Goal: Task Accomplishment & Management: Use online tool/utility

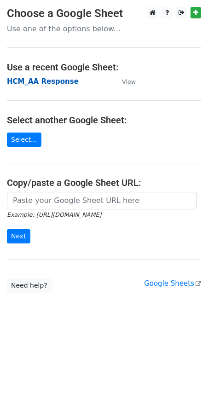
click at [41, 79] on strong "HCM_AA Response" at bounding box center [43, 81] width 72 height 8
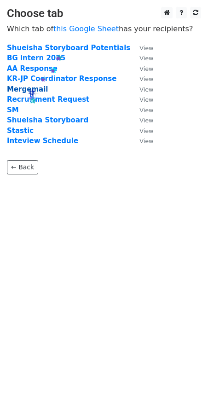
click at [27, 87] on strong "Mergemail" at bounding box center [27, 89] width 41 height 8
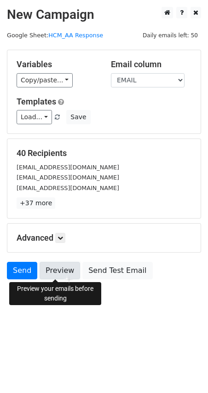
click at [61, 273] on link "Preview" at bounding box center [60, 270] width 40 height 17
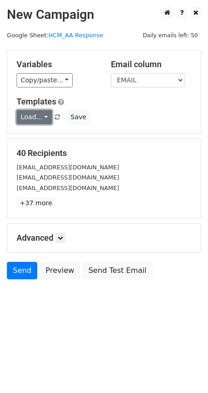
click at [30, 115] on link "Load..." at bounding box center [34, 117] width 35 height 14
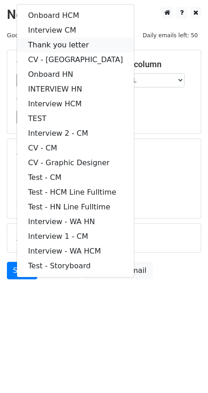
click at [64, 38] on link "Thank you letter" at bounding box center [75, 45] width 117 height 15
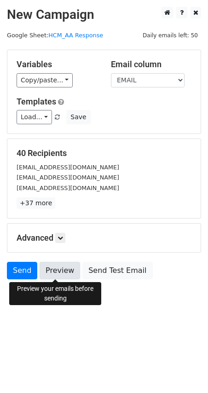
click at [62, 273] on link "Preview" at bounding box center [60, 270] width 40 height 17
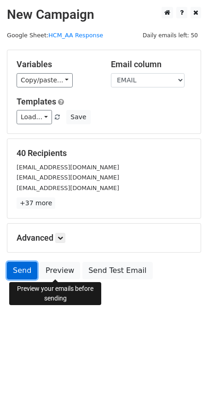
click at [14, 275] on link "Send" at bounding box center [22, 270] width 30 height 17
